Goal: Transaction & Acquisition: Purchase product/service

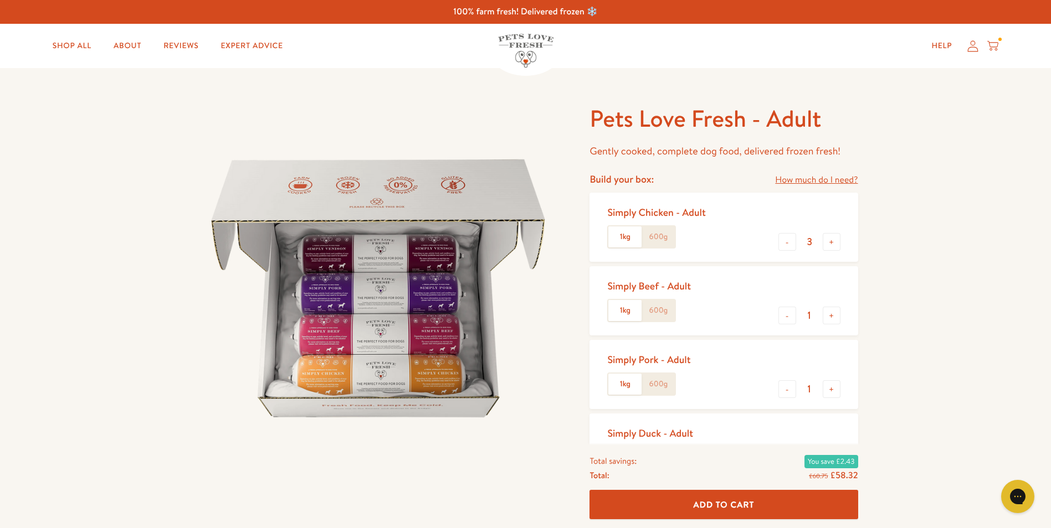
scroll to position [55, 0]
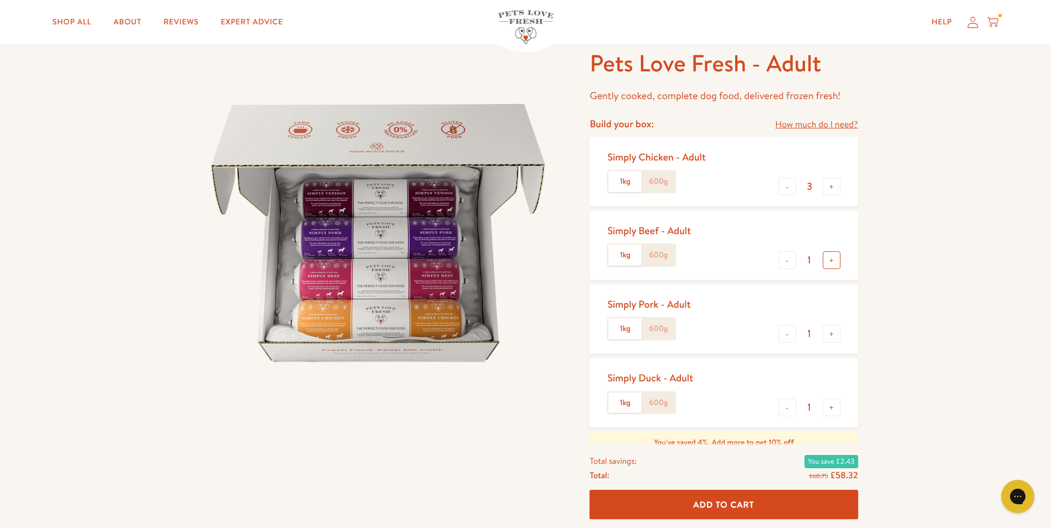
click at [828, 261] on button "+" at bounding box center [832, 261] width 18 height 18
click at [830, 260] on button "+" at bounding box center [832, 261] width 18 height 18
type input "3"
click at [653, 182] on label "600g" at bounding box center [657, 181] width 33 height 21
click at [0, 0] on input "600g" at bounding box center [0, 0] width 0 height 0
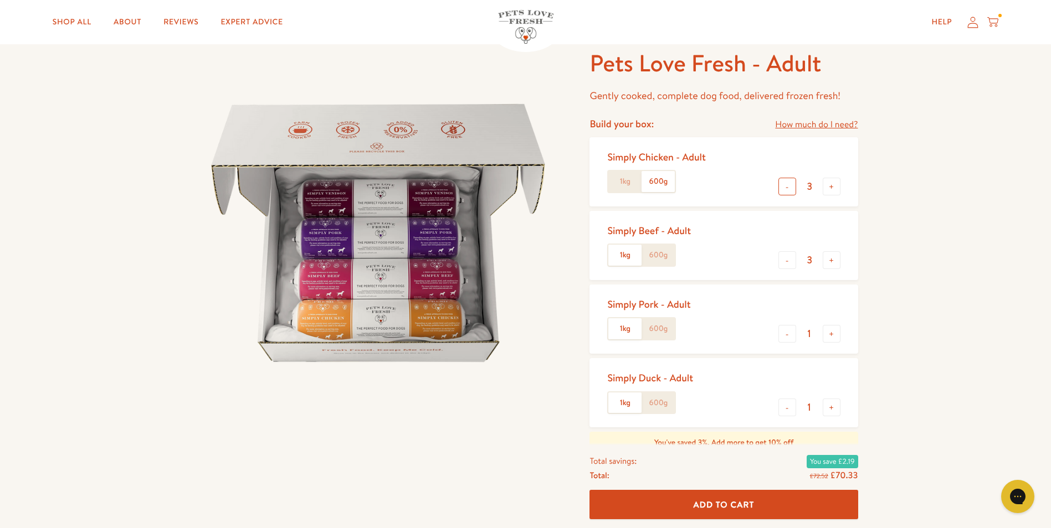
click at [785, 187] on button "-" at bounding box center [787, 187] width 18 height 18
type input "2"
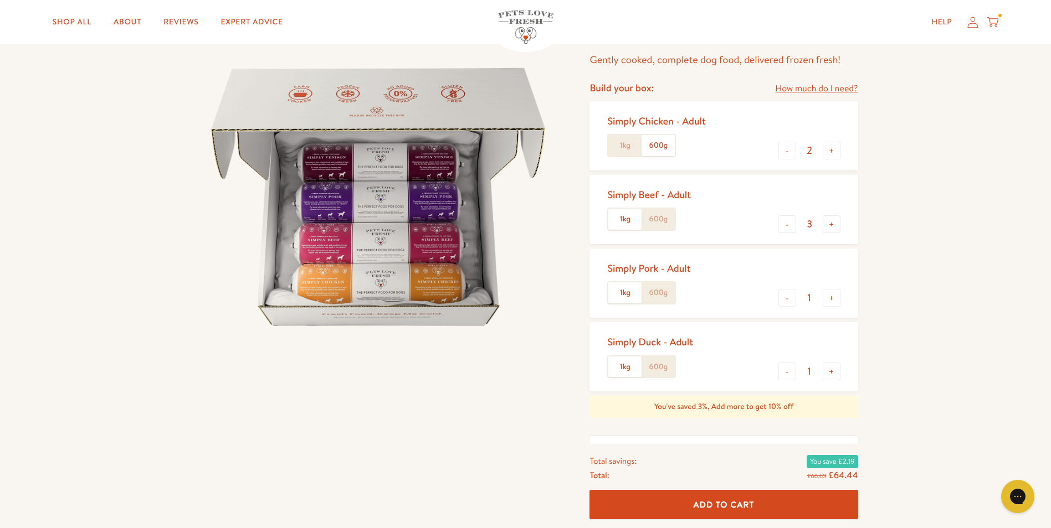
scroll to position [111, 0]
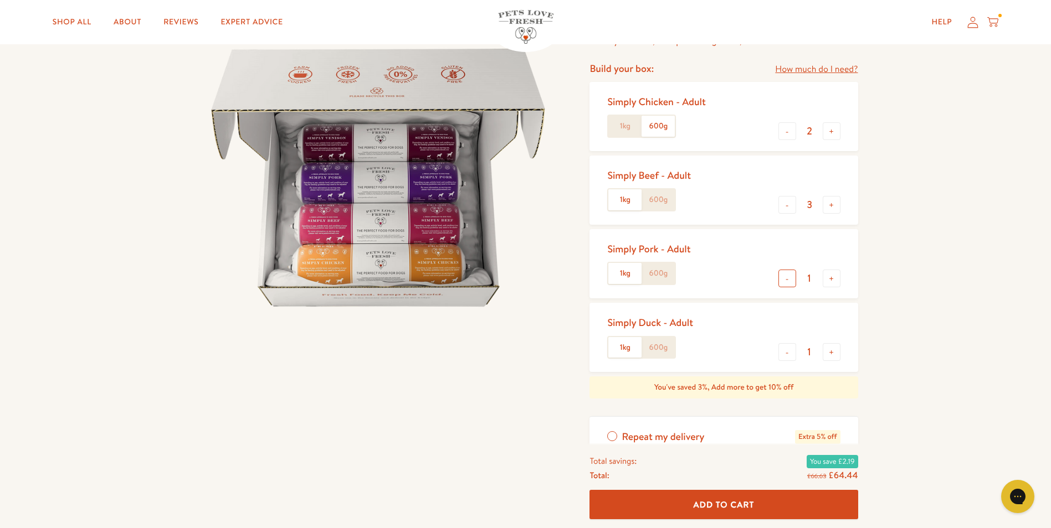
click at [786, 280] on button "-" at bounding box center [787, 279] width 18 height 18
type input "0"
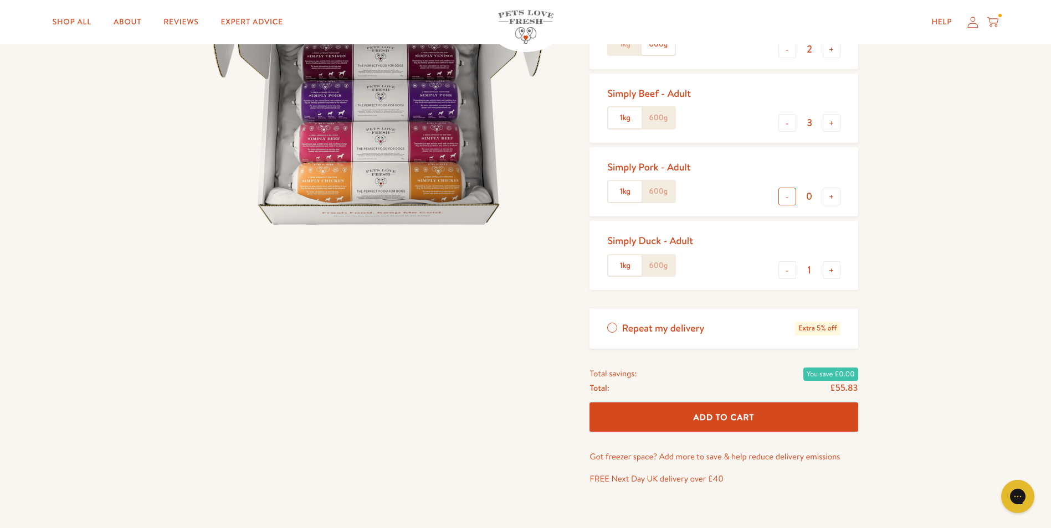
scroll to position [222, 0]
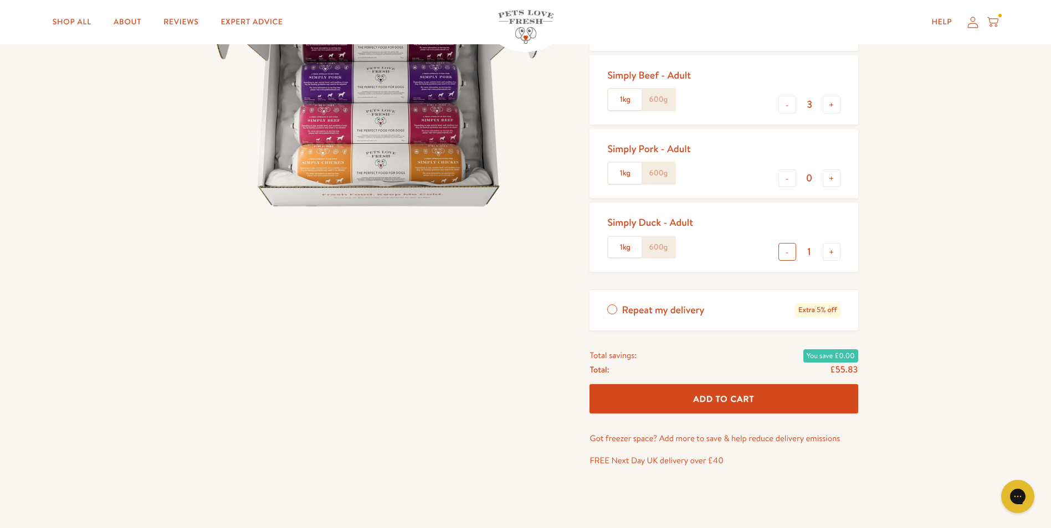
click at [787, 245] on button "-" at bounding box center [787, 252] width 18 height 18
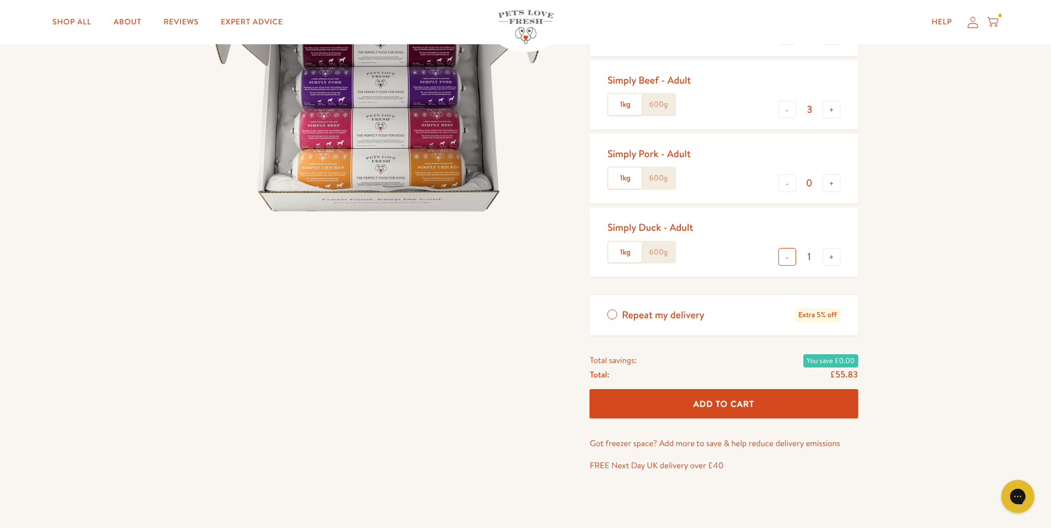
type input "0"
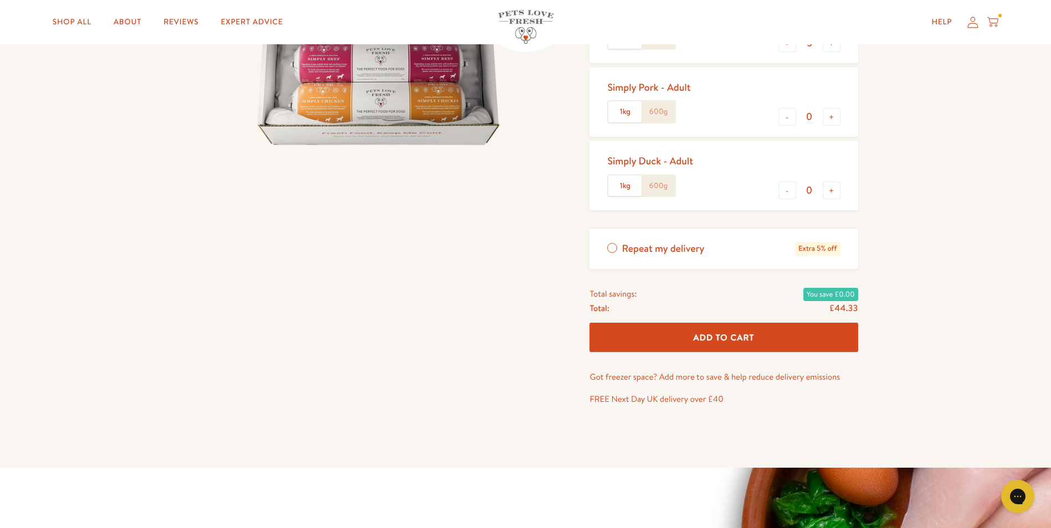
scroll to position [277, 0]
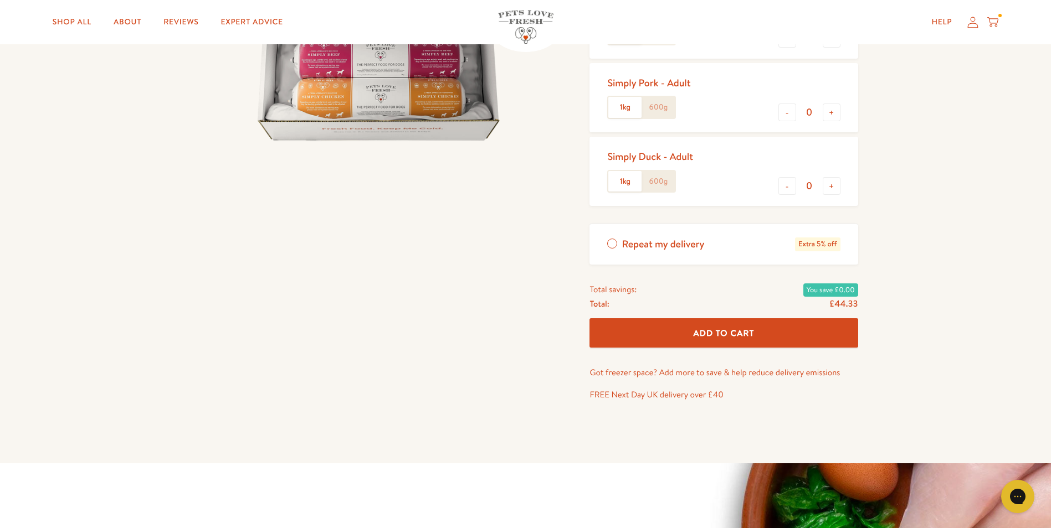
click at [717, 327] on span "Add To Cart" at bounding box center [724, 333] width 61 height 12
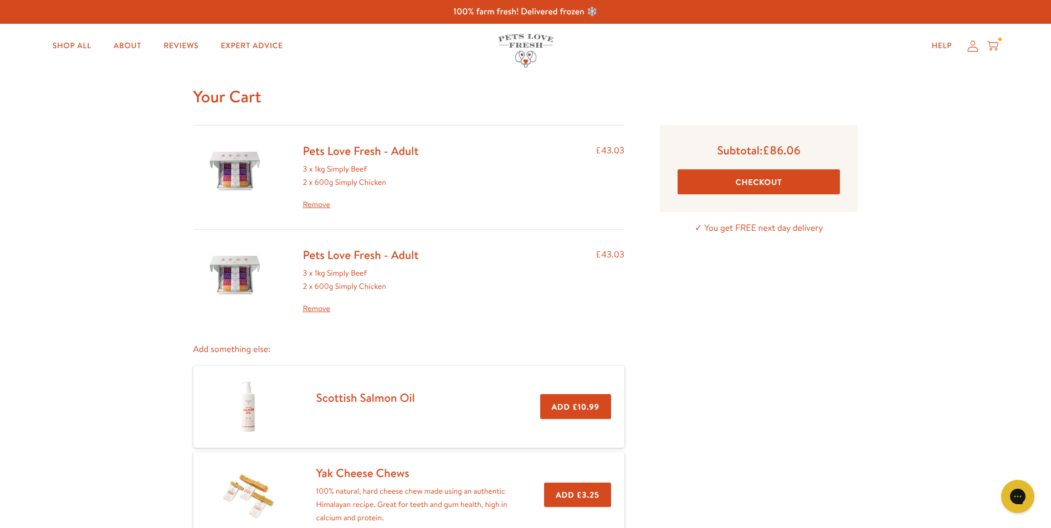
click at [315, 307] on link "Remove" at bounding box center [361, 308] width 116 height 13
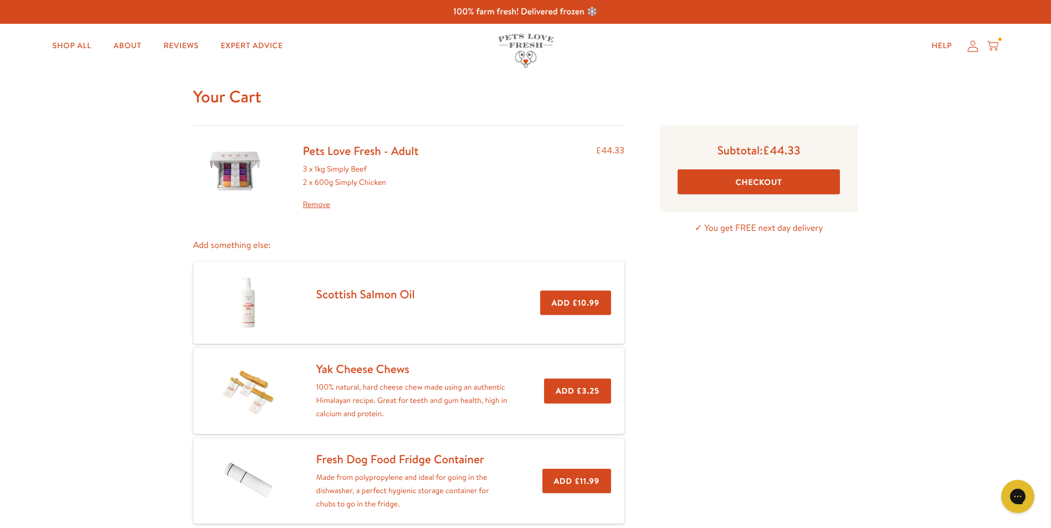
scroll to position [55, 0]
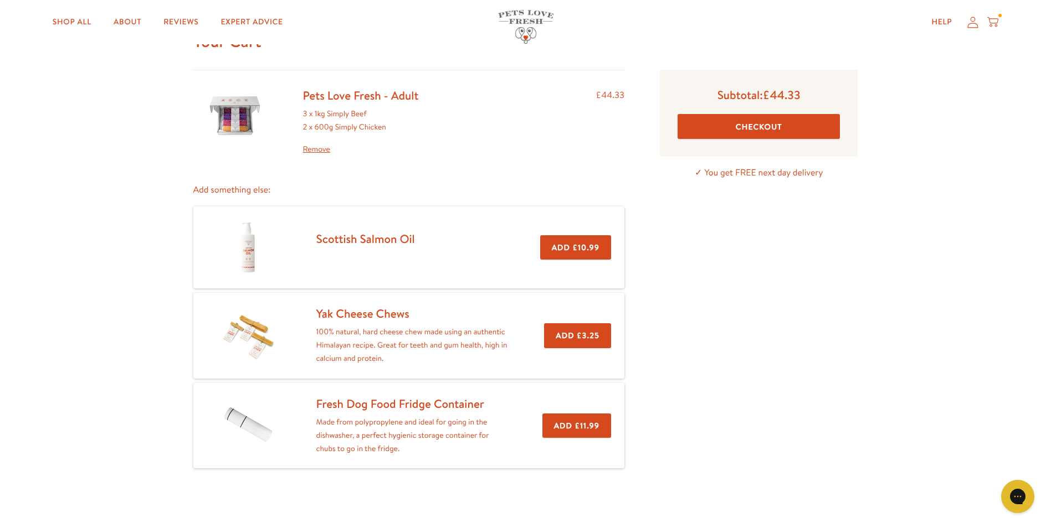
click at [744, 125] on button "Checkout" at bounding box center [759, 126] width 162 height 25
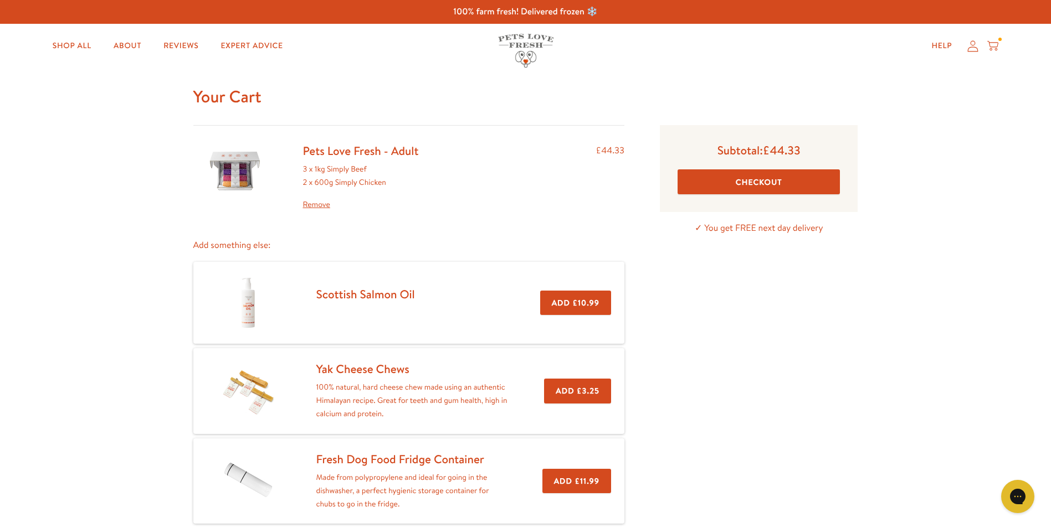
click at [972, 48] on icon at bounding box center [972, 46] width 11 height 12
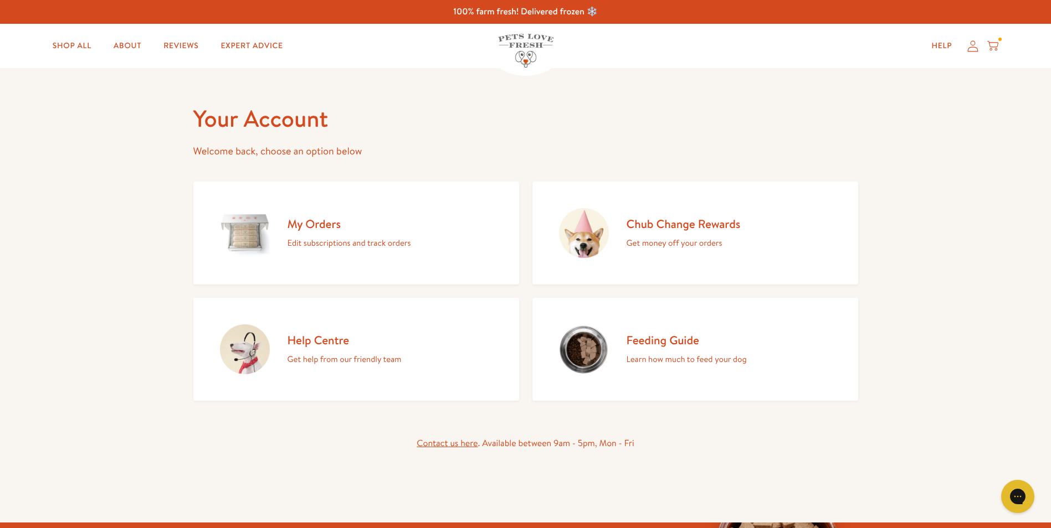
click at [660, 248] on p "Get money off your orders" at bounding box center [684, 243] width 114 height 14
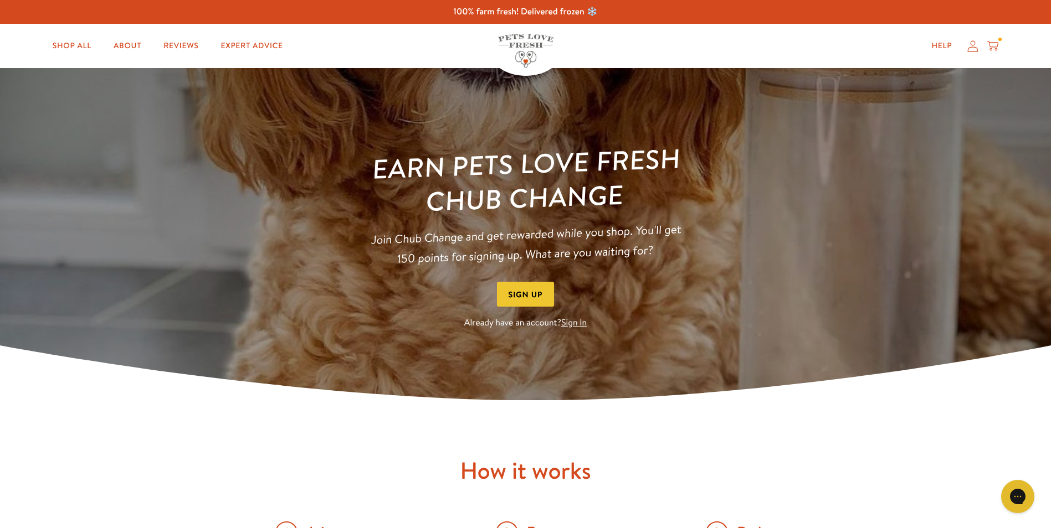
click at [568, 320] on link "Sign In" at bounding box center [573, 323] width 25 height 12
click at [570, 322] on link "Sign In" at bounding box center [573, 323] width 25 height 12
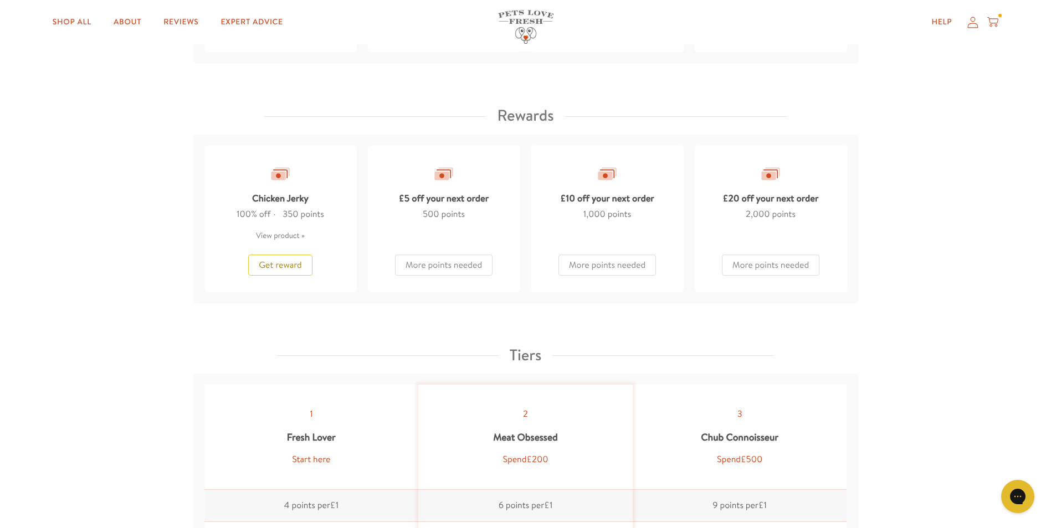
scroll to position [886, 0]
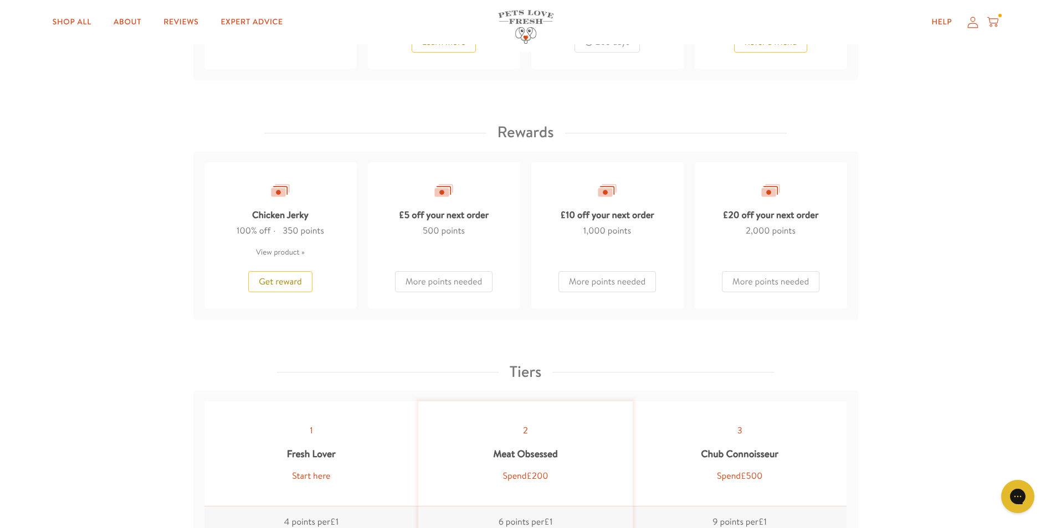
click at [435, 280] on div "More points needed" at bounding box center [443, 277] width 97 height 32
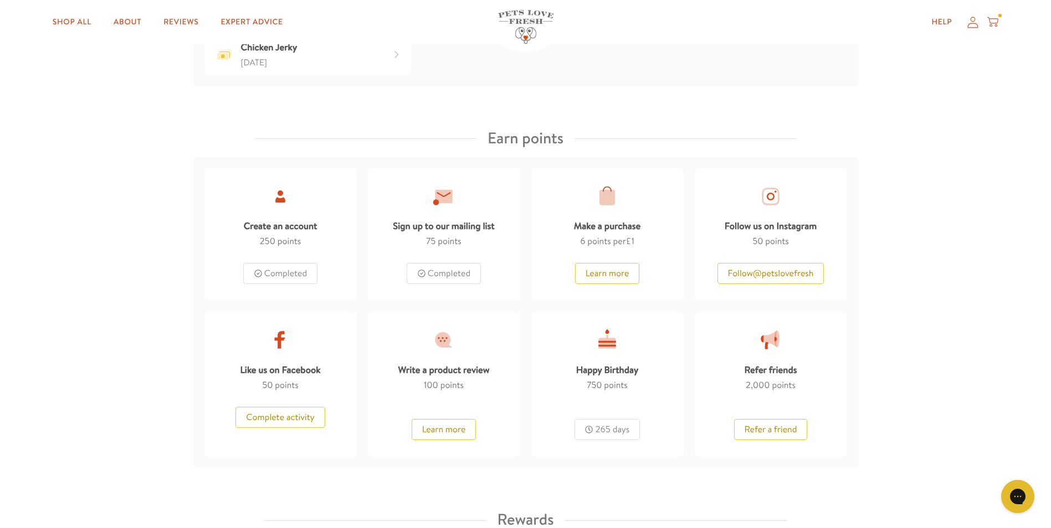
scroll to position [111, 0]
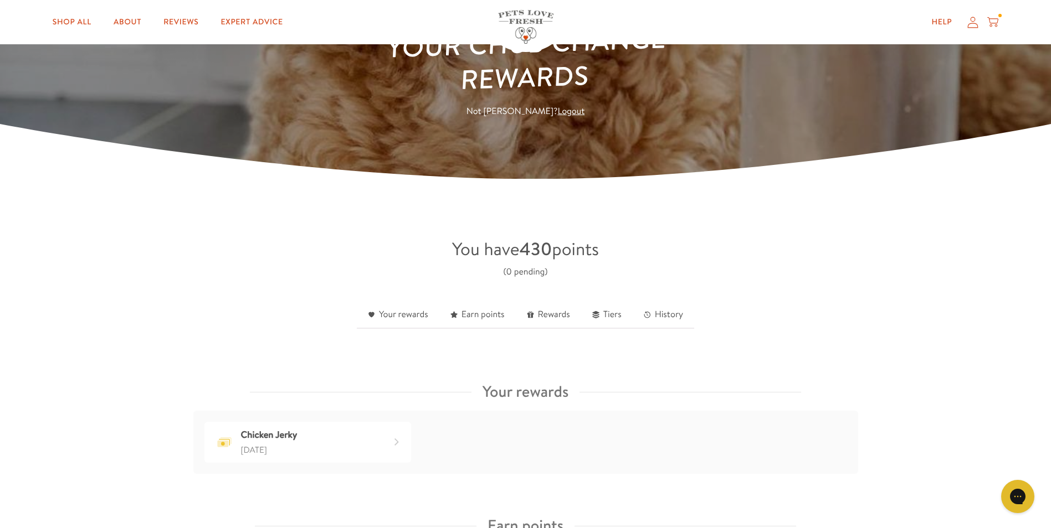
click at [993, 20] on icon at bounding box center [992, 22] width 11 height 12
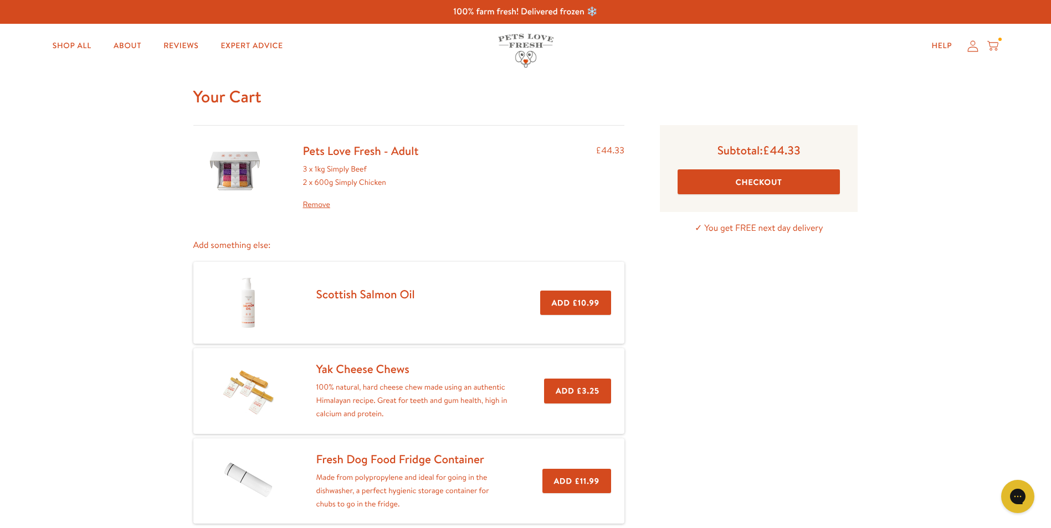
click at [749, 178] on button "Checkout" at bounding box center [759, 182] width 162 height 25
